Goal: Task Accomplishment & Management: Manage account settings

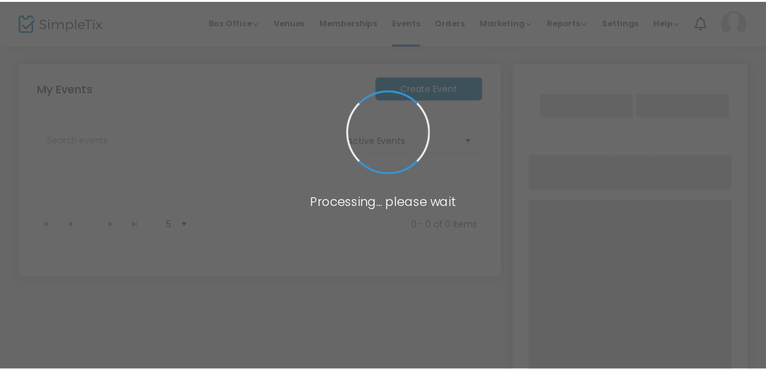
scroll to position [2, 0]
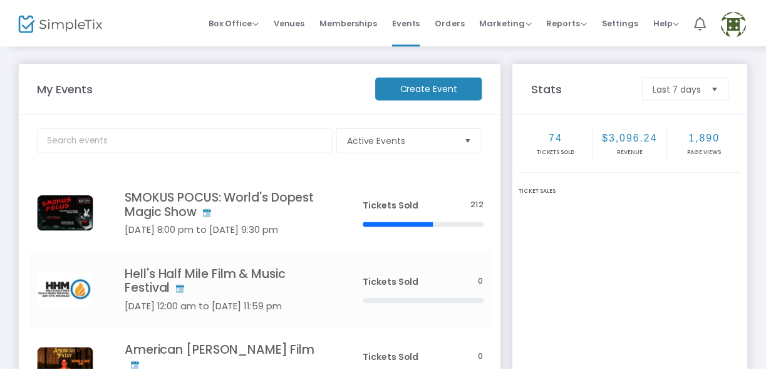
scroll to position [2, 0]
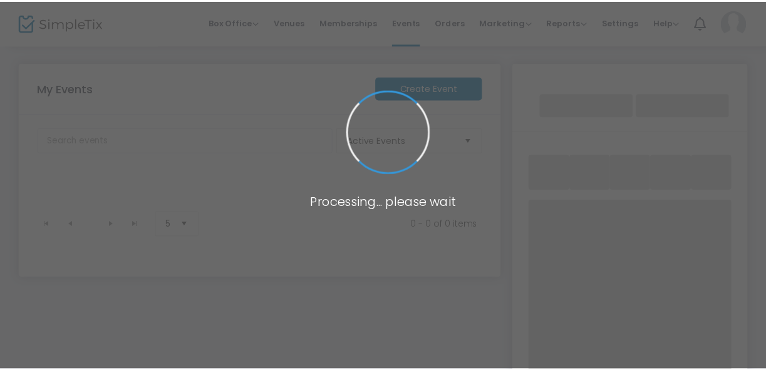
scroll to position [2, 0]
